Goal: Task Accomplishment & Management: Use online tool/utility

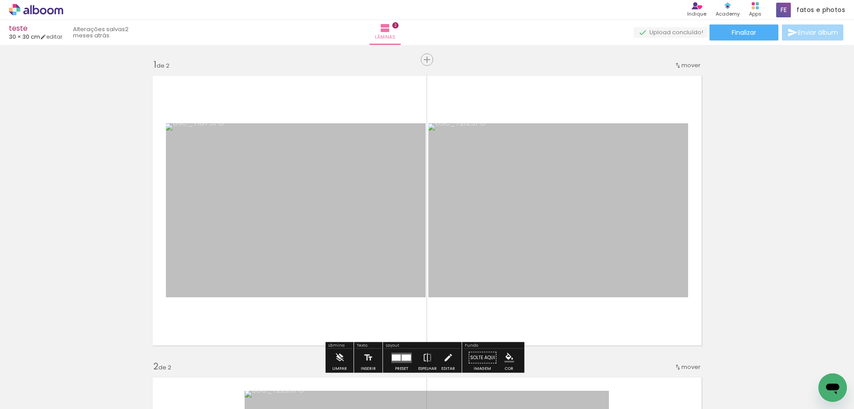
click at [46, 11] on icon at bounding box center [43, 11] width 7 height 7
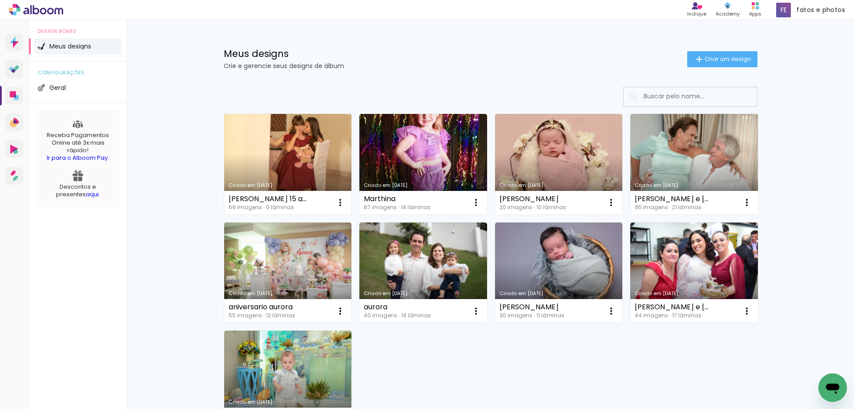
click at [261, 153] on link "Criado em [DATE]" at bounding box center [288, 164] width 128 height 101
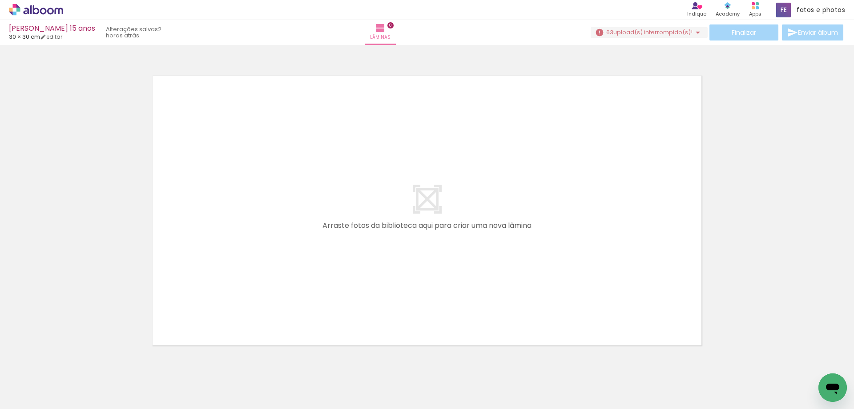
scroll to position [0, 459]
click at [669, 33] on span "upload(s) interrompido(s)!" at bounding box center [653, 32] width 79 height 8
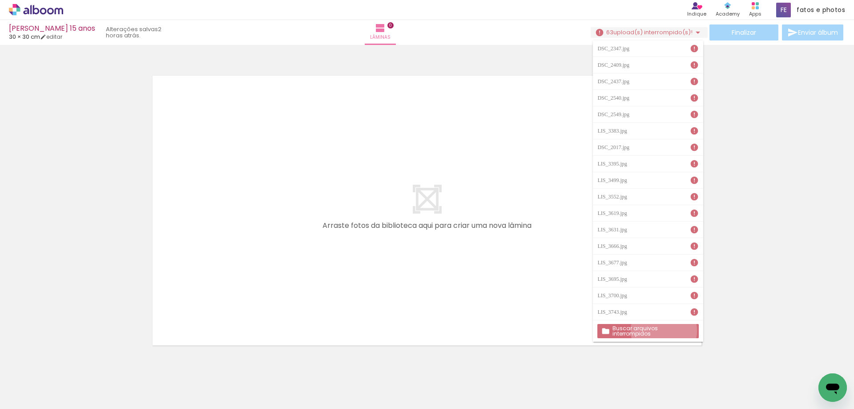
click at [0, 0] on slot "Buscar arquivos interrompidos" at bounding box center [0, 0] width 0 height 0
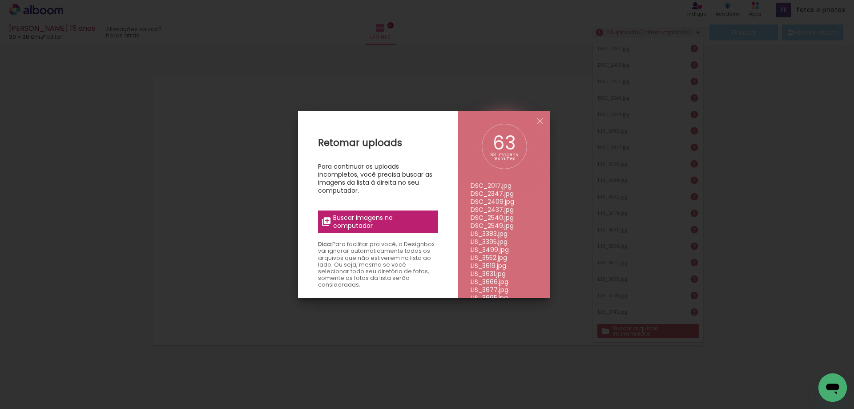
click at [383, 222] on span "Buscar imagens no computador" at bounding box center [382, 222] width 99 height 16
click at [0, 0] on input "file" at bounding box center [0, 0] width 0 height 0
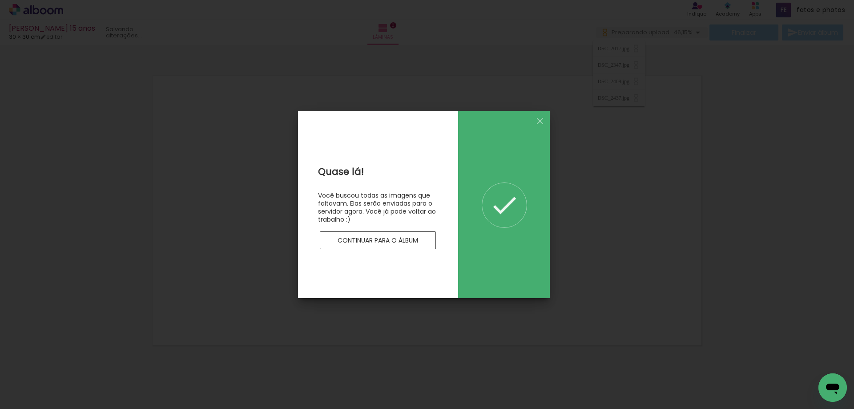
scroll to position [0, 0]
click at [0, 0] on slot "Continuar para o álbum" at bounding box center [0, 0] width 0 height 0
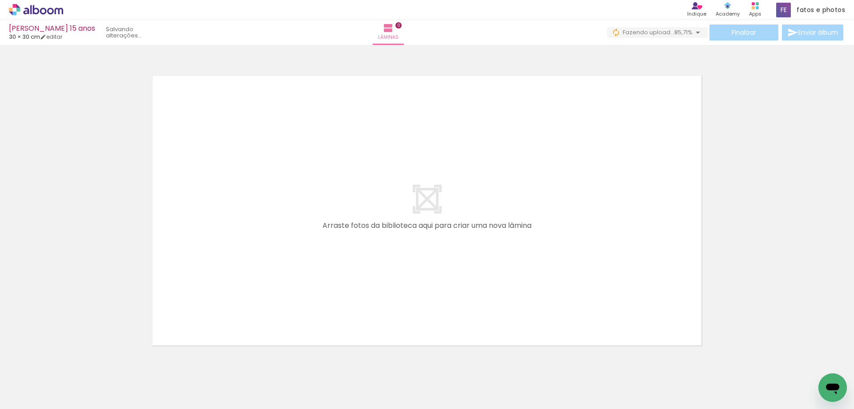
click at [696, 33] on iron-icon at bounding box center [698, 32] width 11 height 11
